Goal: Navigation & Orientation: Find specific page/section

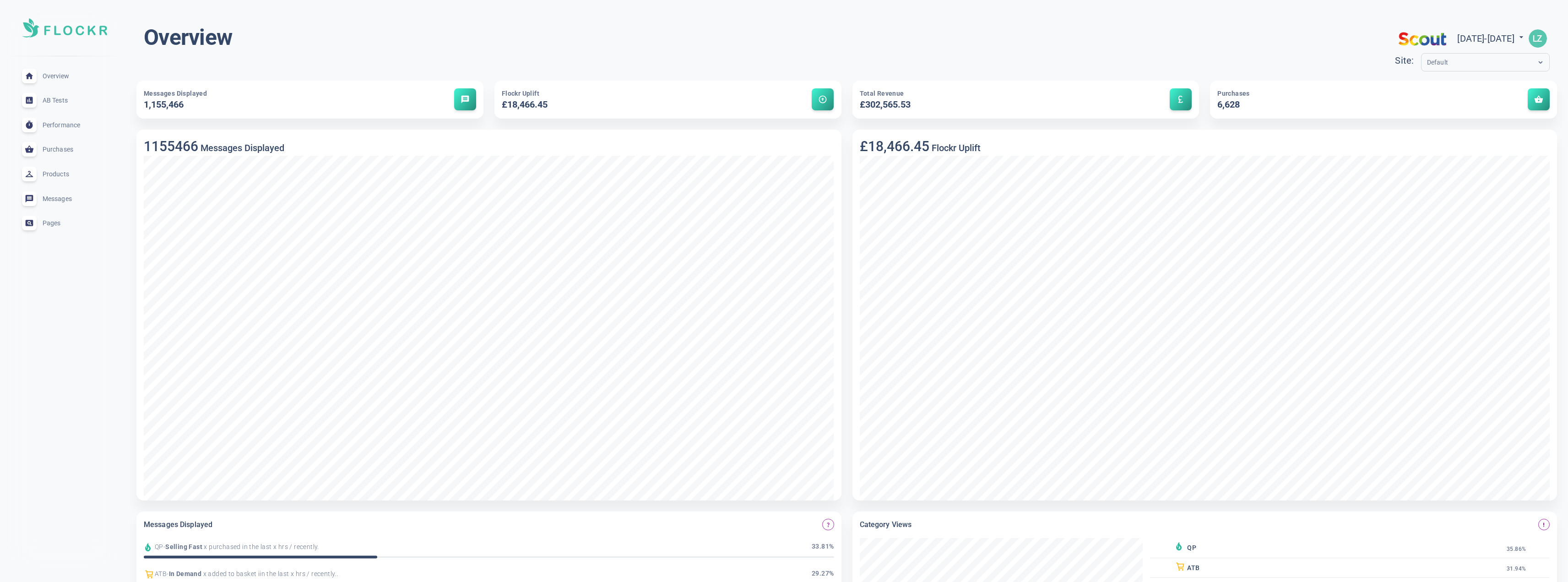
click at [1427, 57] on input "text" at bounding box center [1463, 62] width 73 height 10
click at [1424, 103] on div "[DOMAIN_NAME]" at bounding box center [1485, 105] width 122 height 15
click at [54, 100] on span "AB Tests" at bounding box center [76, 100] width 66 height 0
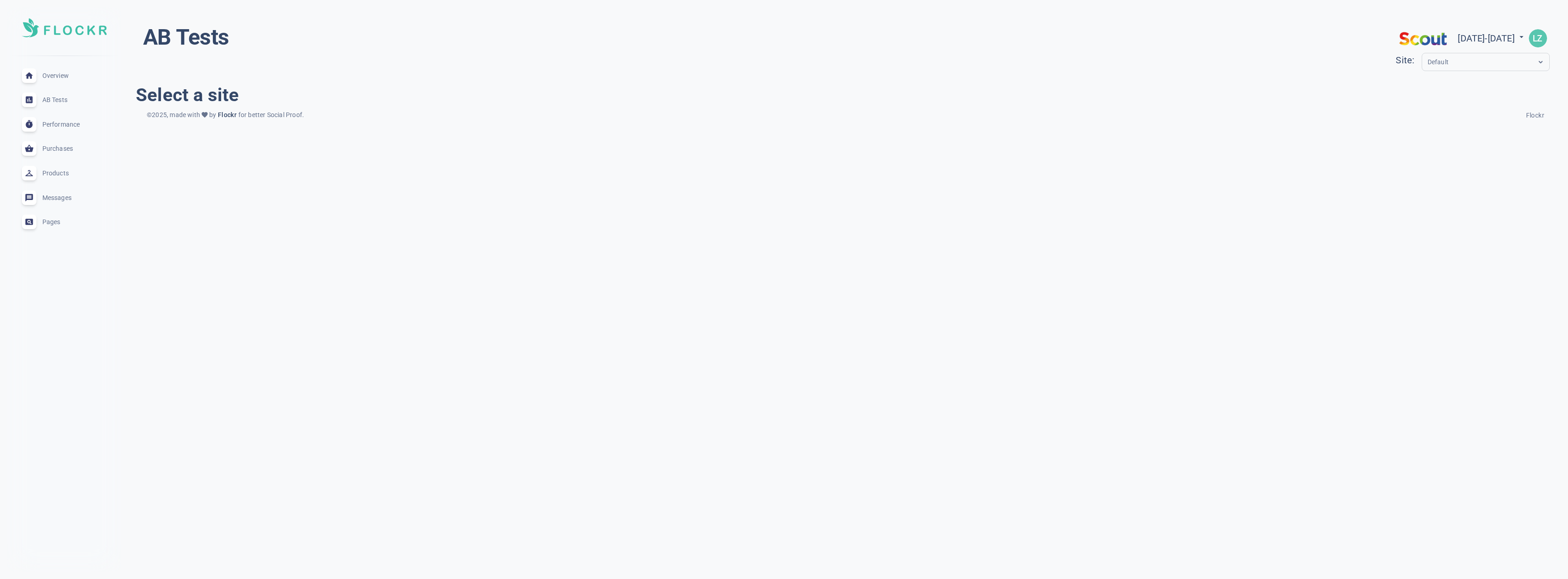
click at [58, 124] on span "Performance" at bounding box center [75, 124] width 66 height 0
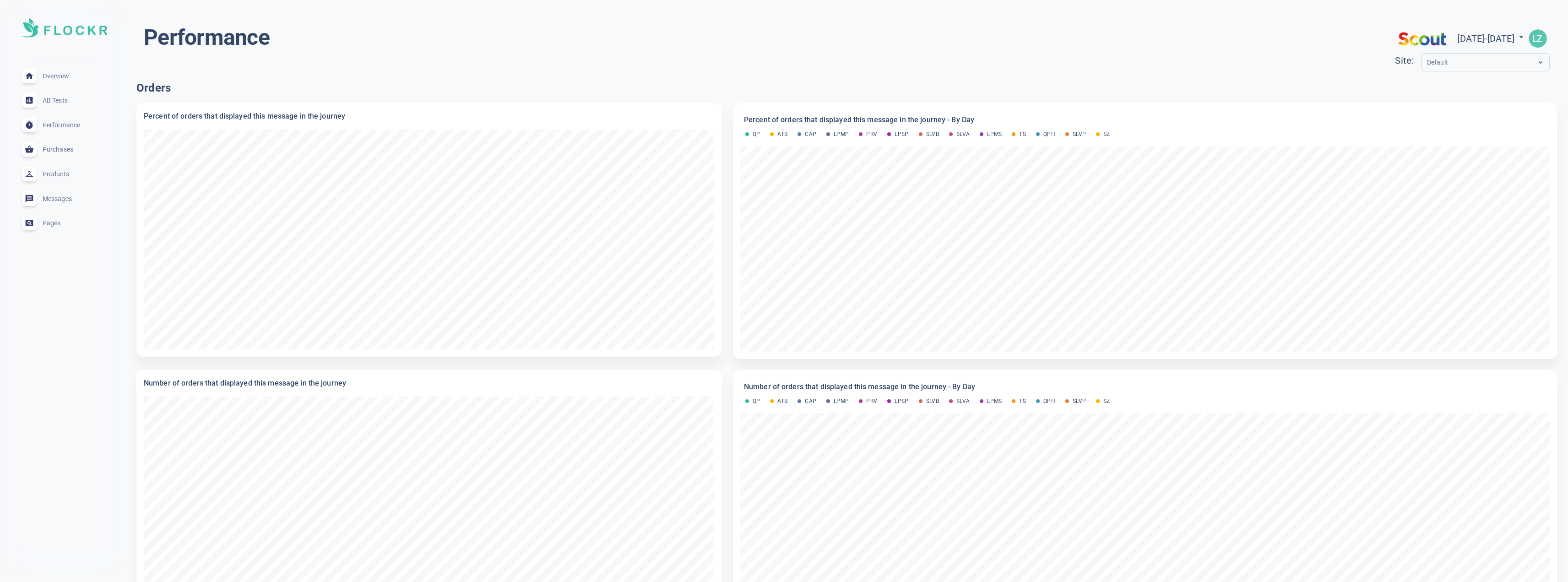
click at [56, 149] on span "Purchases" at bounding box center [76, 149] width 66 height 0
